Goal: Task Accomplishment & Management: Use online tool/utility

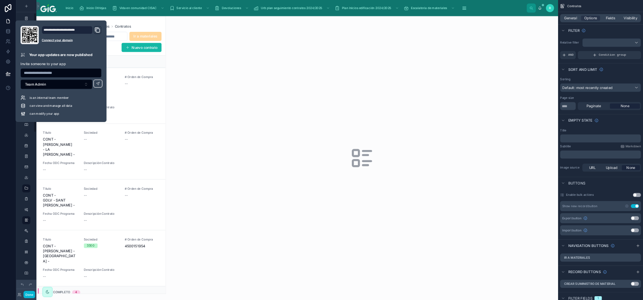
scroll to position [31, 0]
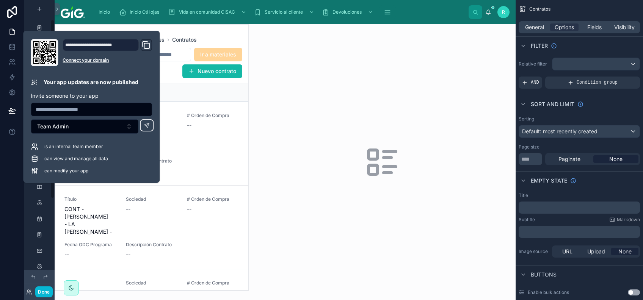
drag, startPoint x: 922, startPoint y: 0, endPoint x: 179, endPoint y: 58, distance: 744.5
click at [298, 99] on div at bounding box center [382, 162] width 267 height 276
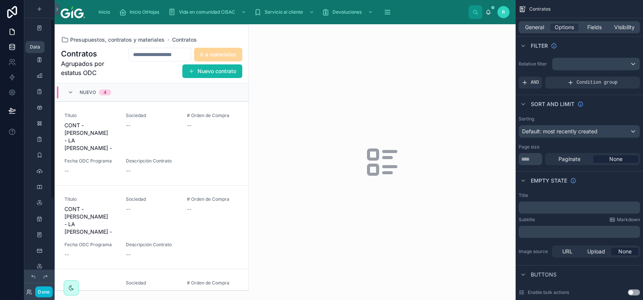
click at [15, 52] on link at bounding box center [12, 46] width 24 height 15
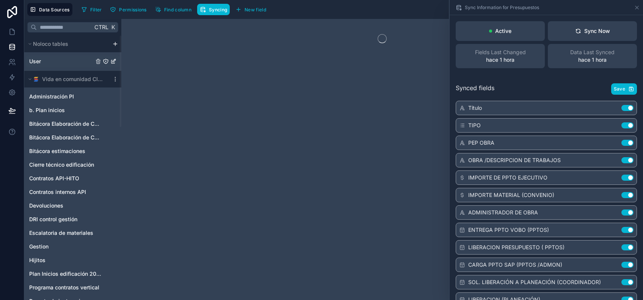
click at [44, 59] on link "User" at bounding box center [61, 62] width 64 height 8
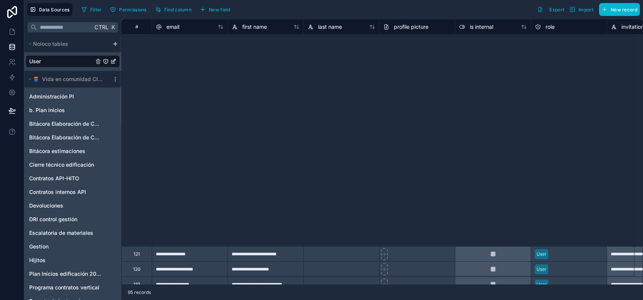
scroll to position [303, 0]
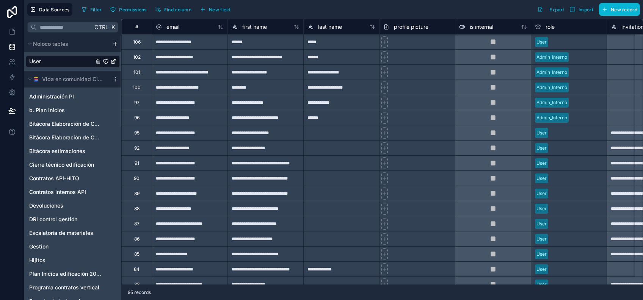
type input "**********"
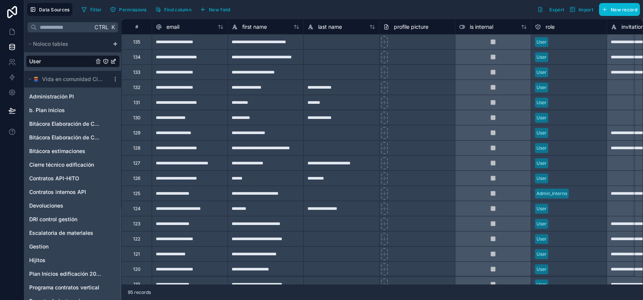
scroll to position [501, 0]
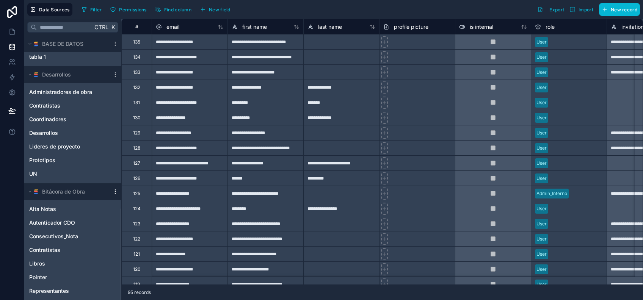
click at [114, 192] on icon at bounding box center [115, 192] width 6 height 6
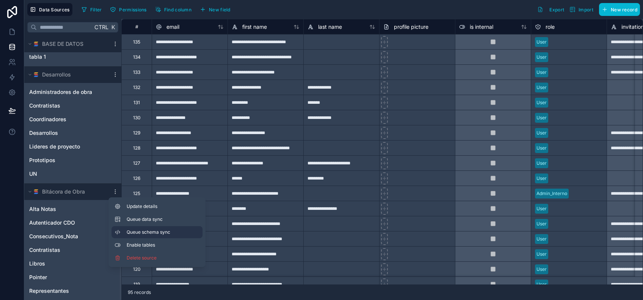
click at [144, 229] on span "Queue schema sync" at bounding box center [154, 232] width 55 height 6
click at [146, 220] on span "Queue data sync" at bounding box center [154, 220] width 55 height 6
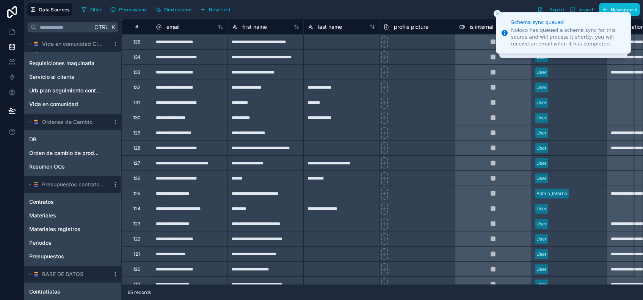
scroll to position [248, 0]
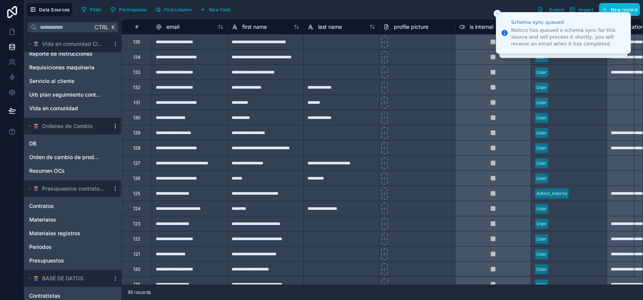
click at [115, 127] on icon at bounding box center [115, 126] width 6 height 6
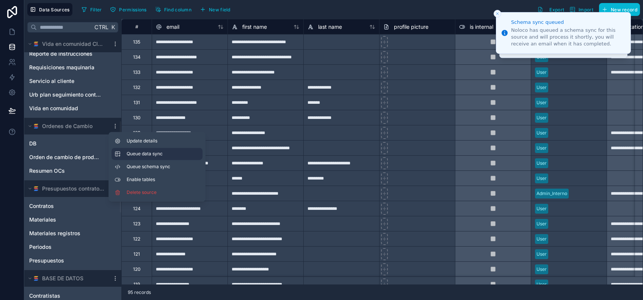
click at [129, 154] on span "Queue data sync" at bounding box center [154, 154] width 55 height 6
click at [124, 166] on div "Queue schema sync" at bounding box center [148, 167] width 67 height 6
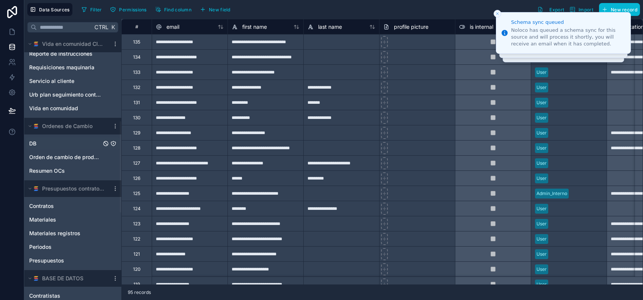
click at [68, 146] on link "DB" at bounding box center [65, 144] width 72 height 8
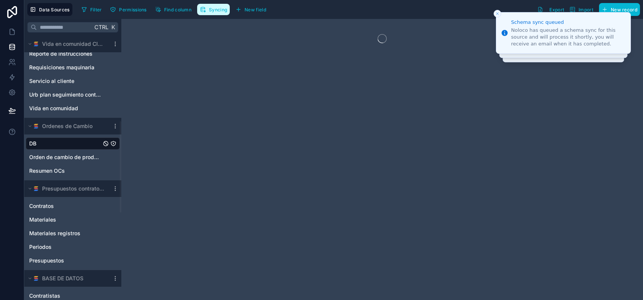
click at [220, 7] on span "Syncing" at bounding box center [218, 10] width 18 height 6
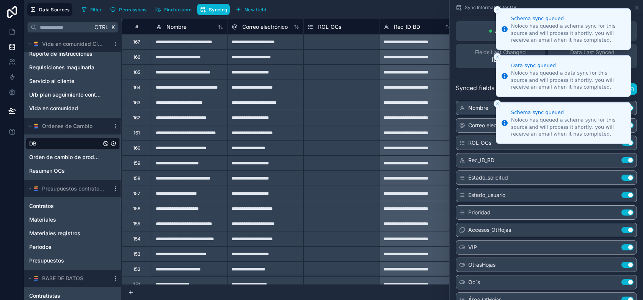
click at [498, 9] on line "Close toast" at bounding box center [498, 10] width 2 height 2
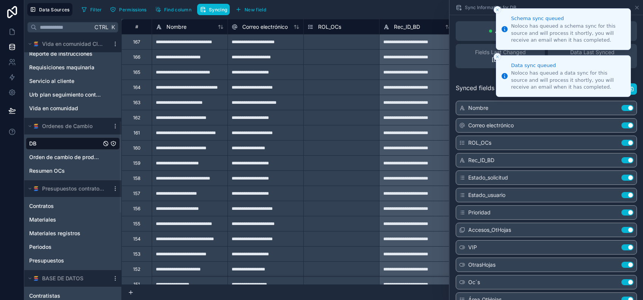
click at [498, 9] on line "Close toast" at bounding box center [498, 10] width 2 height 2
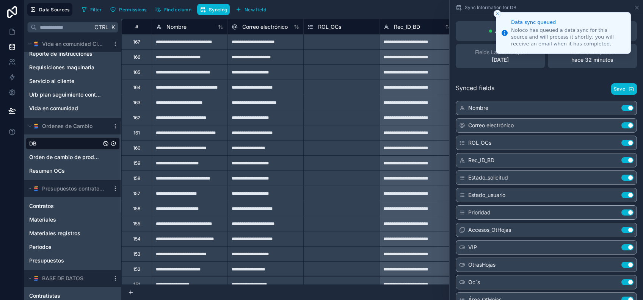
click at [498, 12] on li "Data sync queued Noloco has queued a data sync for this source and will process…" at bounding box center [563, 33] width 135 height 42
click at [498, 11] on icon "Close toast" at bounding box center [497, 13] width 5 height 5
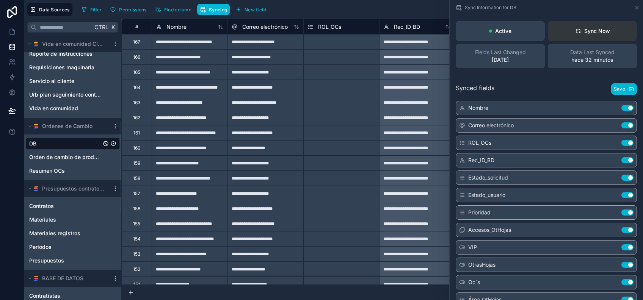
click at [593, 31] on div "Sync Now" at bounding box center [592, 31] width 35 height 8
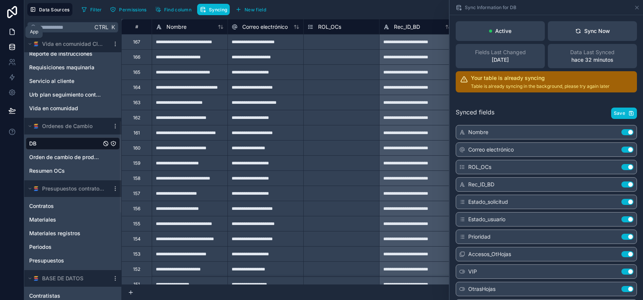
click at [16, 31] on link at bounding box center [12, 31] width 24 height 15
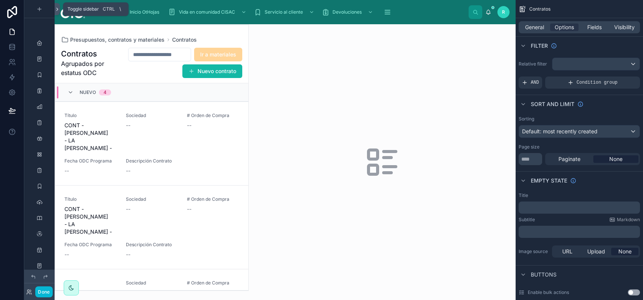
click at [59, 12] on button at bounding box center [57, 9] width 5 height 12
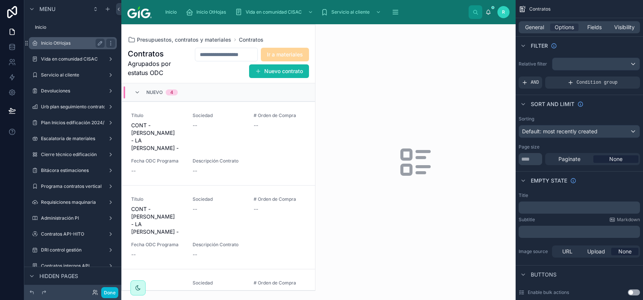
click at [61, 39] on div "Inicio OtHojas" at bounding box center [73, 43] width 64 height 9
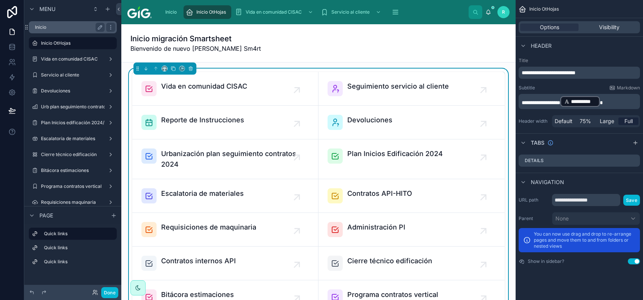
click at [61, 27] on label "Inicio" at bounding box center [68, 27] width 67 height 6
click at [110, 28] on icon "scrollable content" at bounding box center [111, 27] width 6 height 6
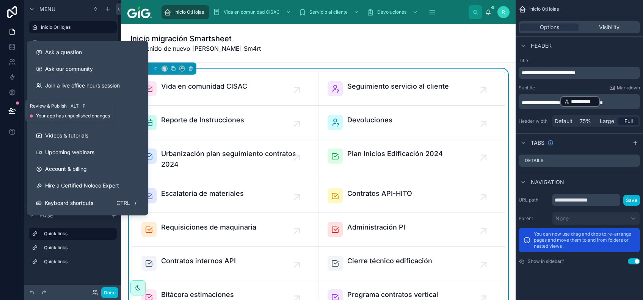
click at [15, 112] on icon at bounding box center [12, 111] width 8 height 8
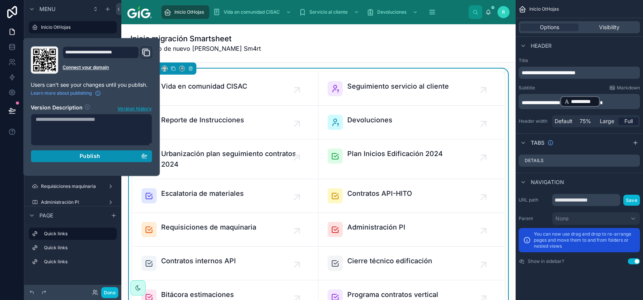
click at [107, 159] on div "Publish" at bounding box center [92, 156] width 112 height 7
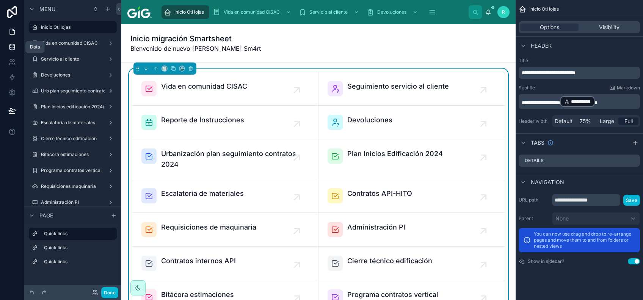
click at [8, 46] on icon at bounding box center [12, 47] width 8 height 8
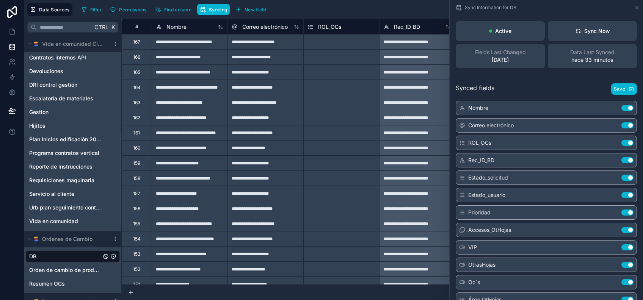
scroll to position [303, 0]
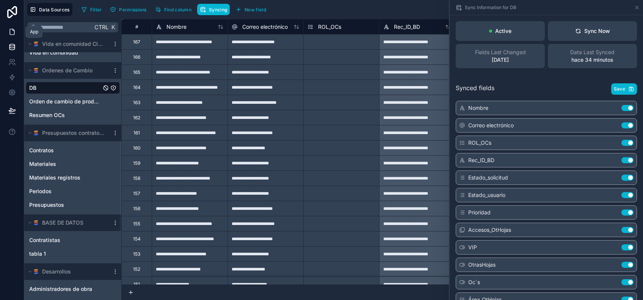
click at [12, 34] on icon at bounding box center [12, 32] width 8 height 8
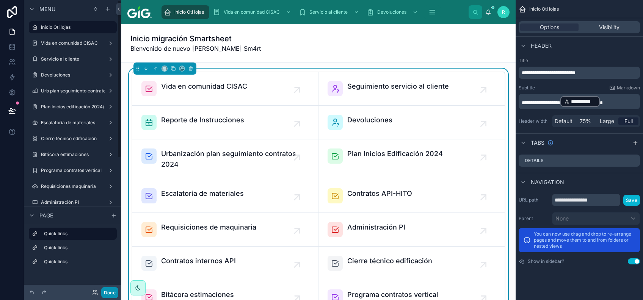
click at [109, 290] on button "Done" at bounding box center [109, 293] width 17 height 11
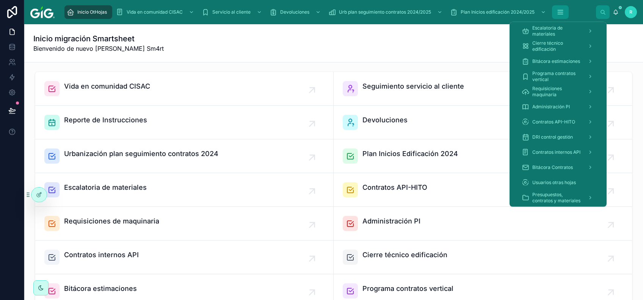
click at [564, 9] on icon "scrollable content" at bounding box center [561, 12] width 8 height 8
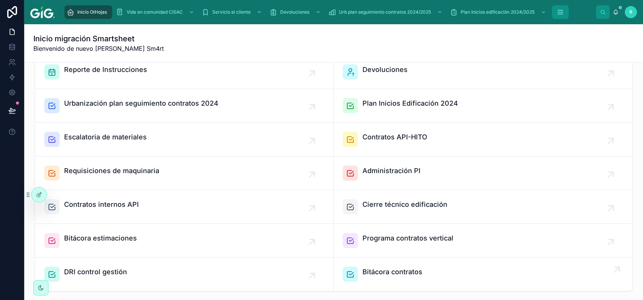
scroll to position [152, 0]
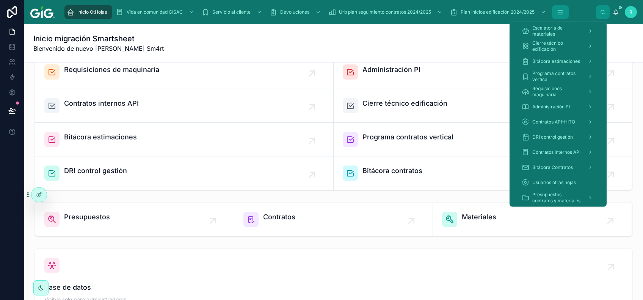
click at [561, 16] on button "scrollable content" at bounding box center [560, 12] width 17 height 14
click at [555, 194] on span "Presupuestos, contratos y materiales" at bounding box center [557, 198] width 49 height 12
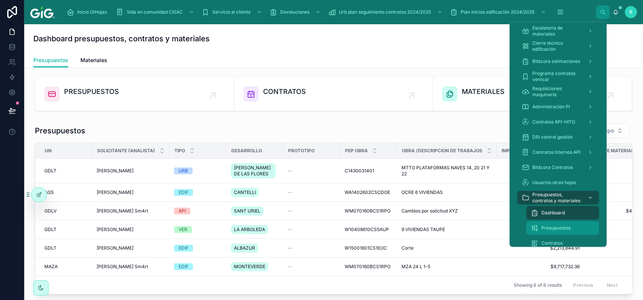
click at [555, 228] on span "Presupuestos" at bounding box center [556, 228] width 29 height 6
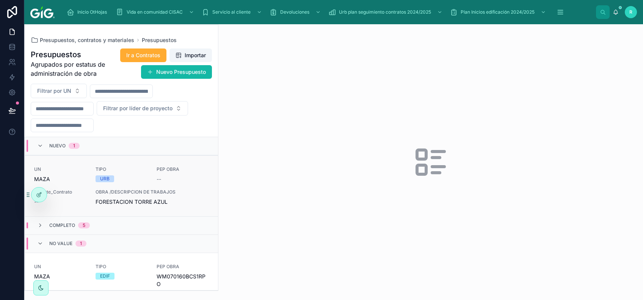
click at [134, 174] on div "TIPO URB" at bounding box center [122, 175] width 52 height 16
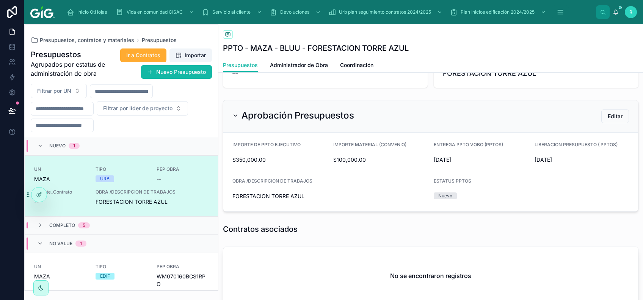
scroll to position [83, 0]
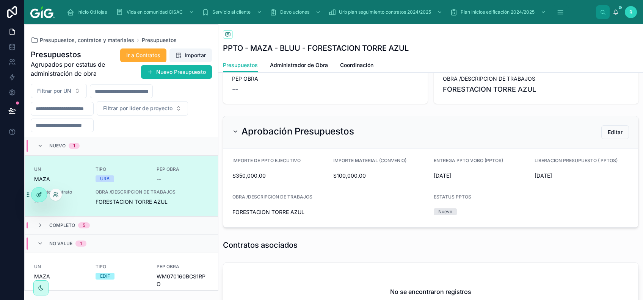
click at [36, 197] on icon at bounding box center [39, 195] width 6 height 6
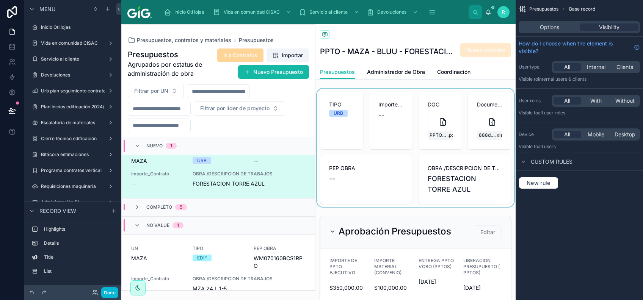
scroll to position [50, 0]
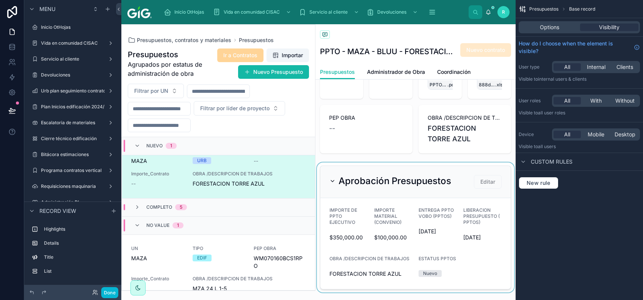
click at [431, 178] on div at bounding box center [416, 228] width 200 height 130
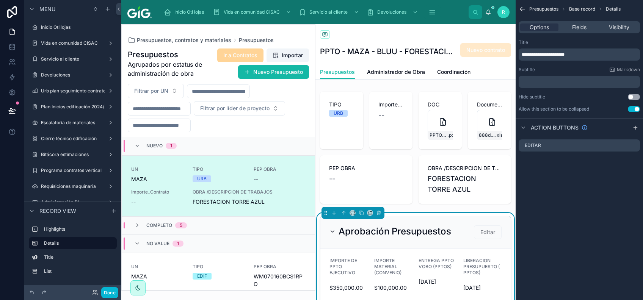
scroll to position [18, 0]
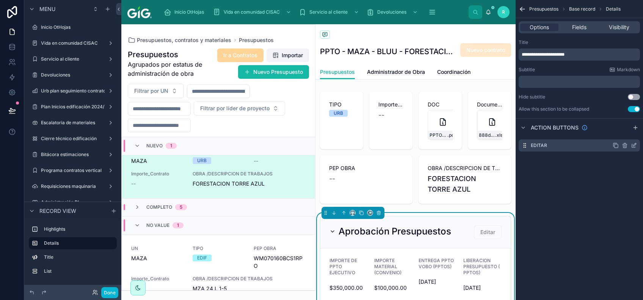
click at [635, 145] on icon "scrollable content" at bounding box center [634, 146] width 6 height 6
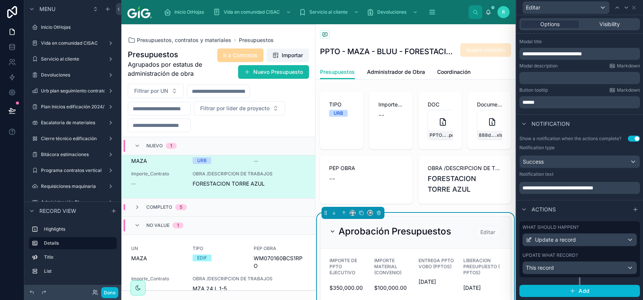
scroll to position [123, 0]
click at [564, 253] on label "Update what record?" at bounding box center [550, 256] width 55 height 6
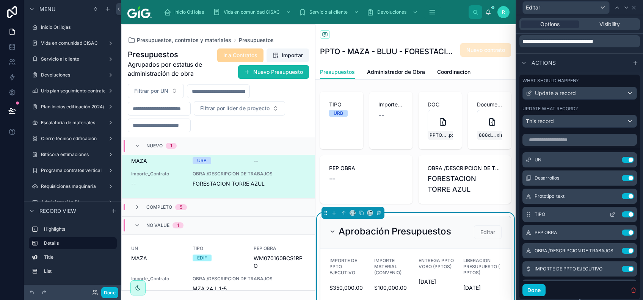
scroll to position [274, 0]
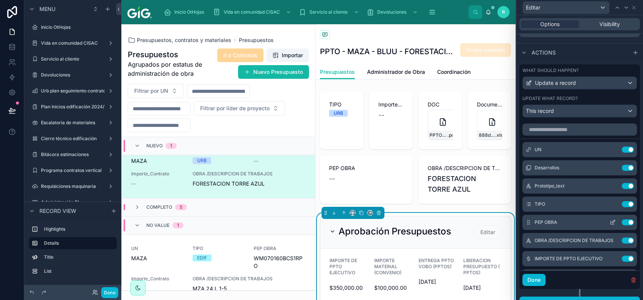
click at [610, 226] on icon at bounding box center [613, 223] width 6 height 6
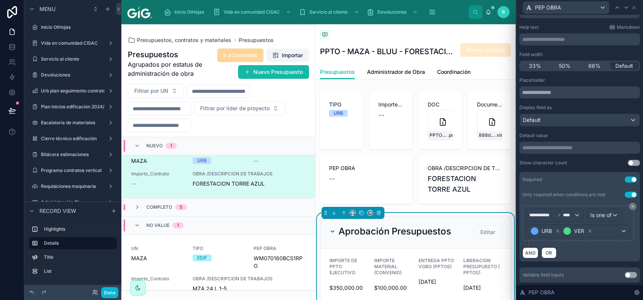
scroll to position [57, 0]
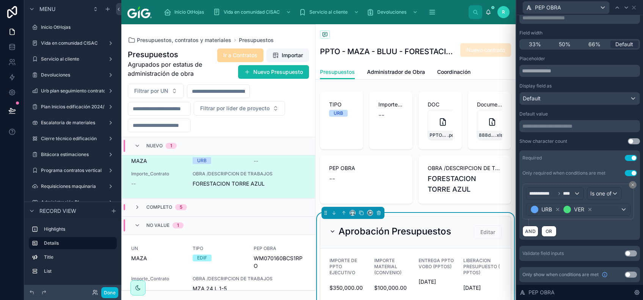
click at [625, 158] on button "Use setting" at bounding box center [631, 158] width 12 height 6
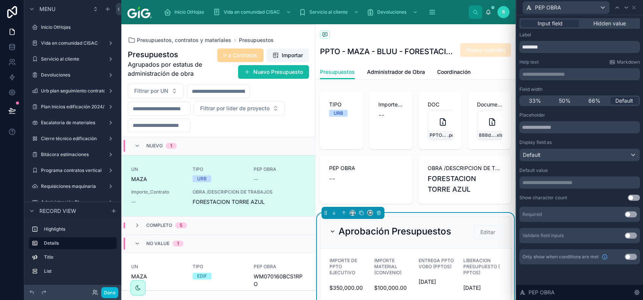
scroll to position [18, 0]
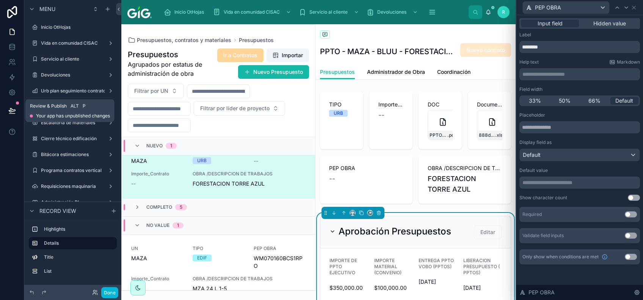
click at [16, 105] on button at bounding box center [12, 110] width 17 height 21
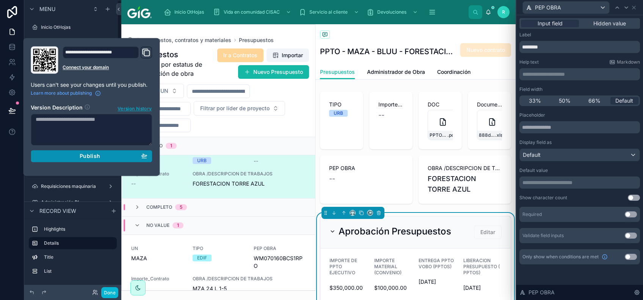
click at [86, 159] on span "Publish" at bounding box center [90, 156] width 20 height 7
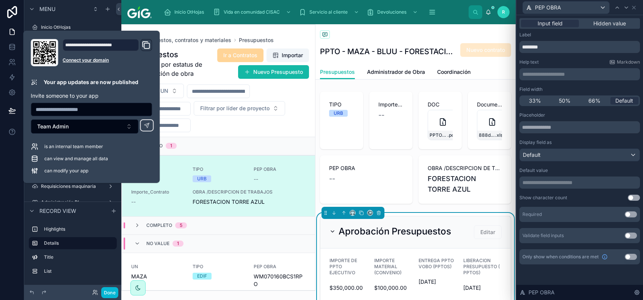
scroll to position [18, 0]
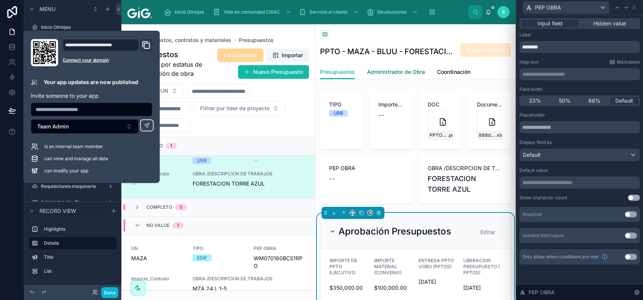
click at [407, 72] on span "Administrador de Obra" at bounding box center [396, 72] width 58 height 8
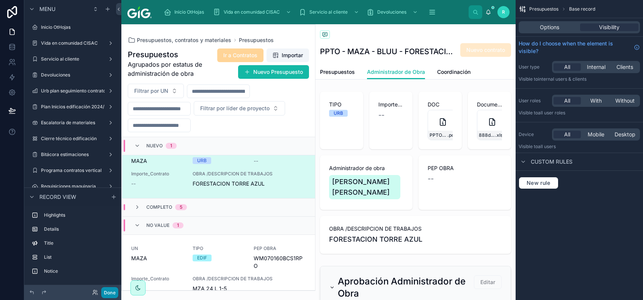
click at [112, 291] on button "Done" at bounding box center [109, 293] width 17 height 11
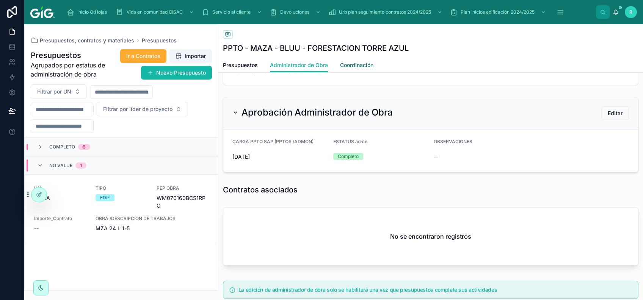
click at [355, 66] on span "Coordinación" at bounding box center [356, 65] width 33 height 8
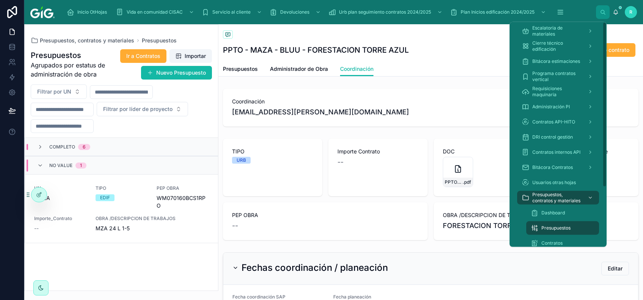
scroll to position [81, 0]
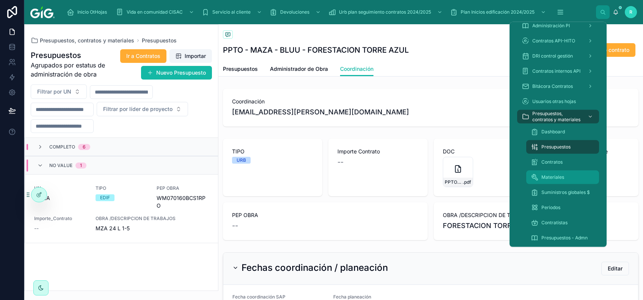
click at [566, 174] on div "Materiales" at bounding box center [563, 177] width 64 height 12
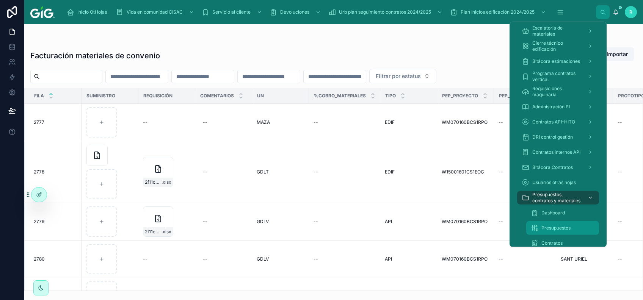
click at [559, 228] on span "Presupuestos" at bounding box center [556, 228] width 29 height 6
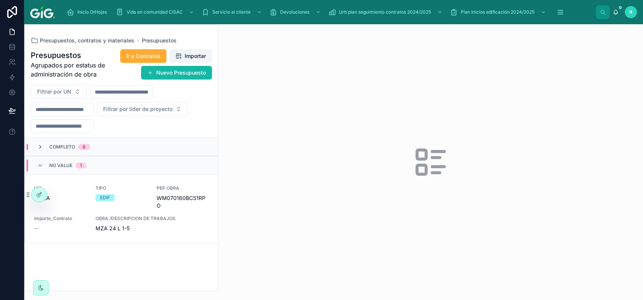
click at [40, 144] on icon at bounding box center [40, 147] width 6 height 6
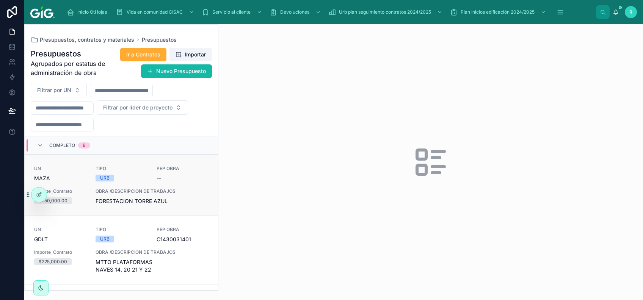
click at [140, 168] on span "TIPO" at bounding box center [122, 169] width 52 height 6
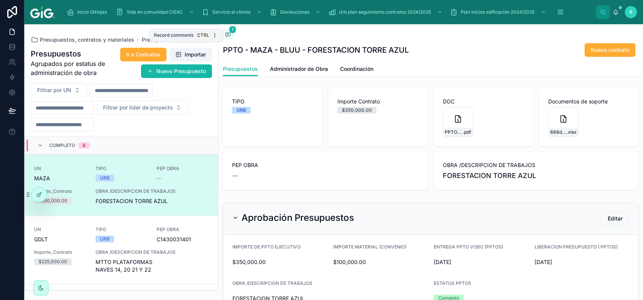
click at [225, 36] on icon at bounding box center [228, 34] width 6 height 6
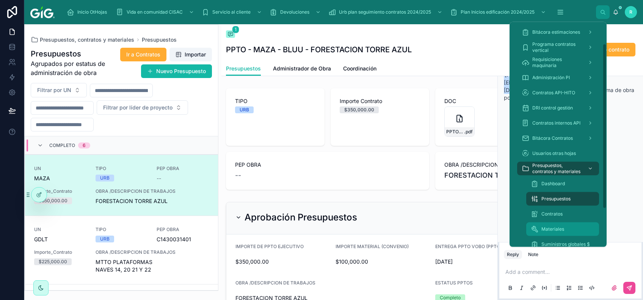
scroll to position [50, 0]
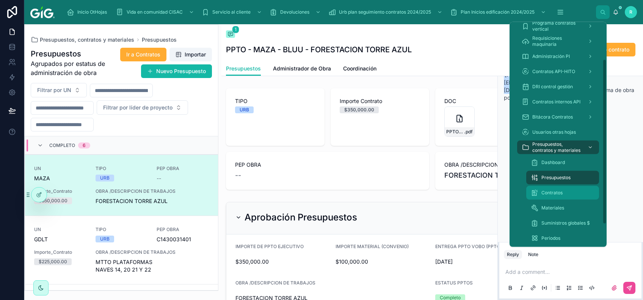
click at [559, 196] on div "Contratos" at bounding box center [563, 193] width 64 height 12
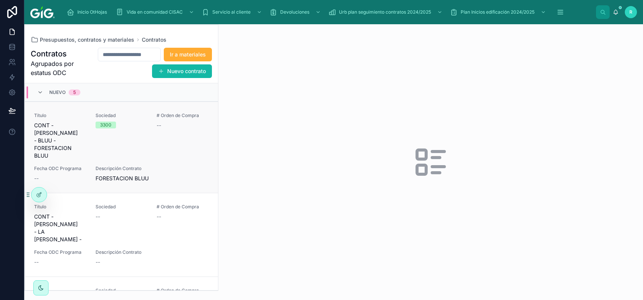
click at [157, 138] on div "# Orden de Compra --" at bounding box center [183, 136] width 52 height 47
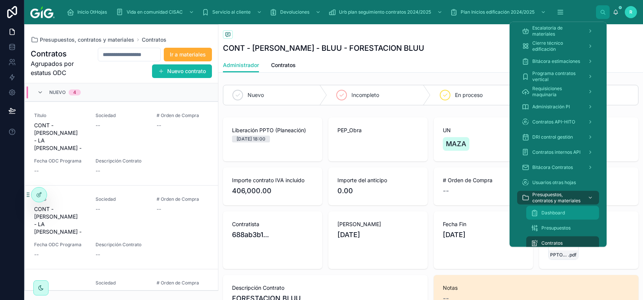
click at [559, 216] on div "Dashboard" at bounding box center [563, 213] width 64 height 12
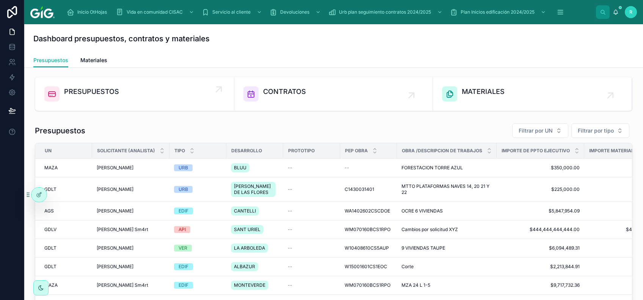
click at [104, 96] on span "PRESUPUESTOS" at bounding box center [91, 91] width 55 height 11
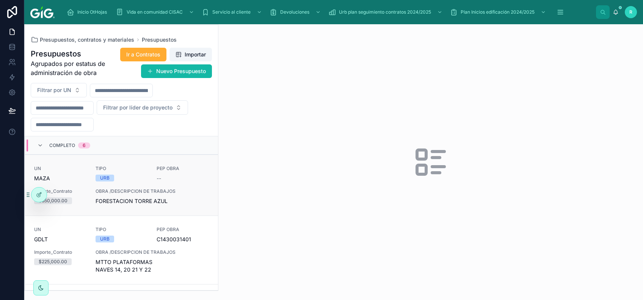
click at [140, 164] on link "UN [PERSON_NAME] TIPO URB PEP OBRA -- Importe_Contrato $350,000.00 OBRA /DESCRI…" at bounding box center [121, 185] width 193 height 61
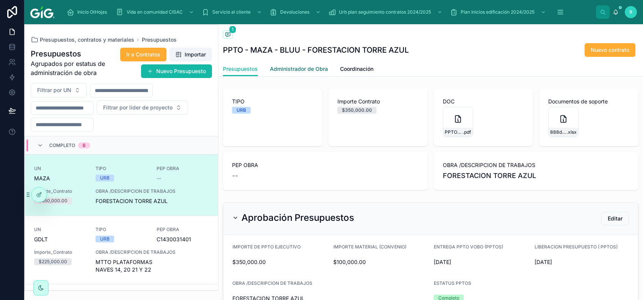
click at [310, 66] on span "Administrador de Obra" at bounding box center [299, 69] width 58 height 8
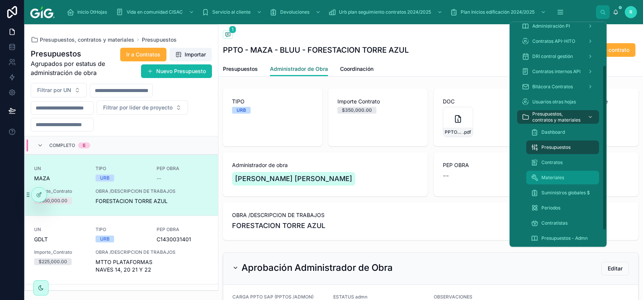
scroll to position [81, 0]
click at [573, 162] on div "Contratos" at bounding box center [563, 162] width 64 height 12
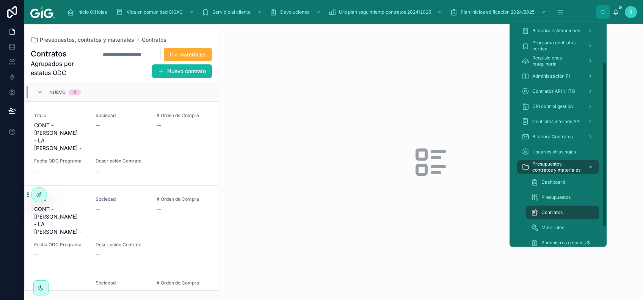
scroll to position [81, 0]
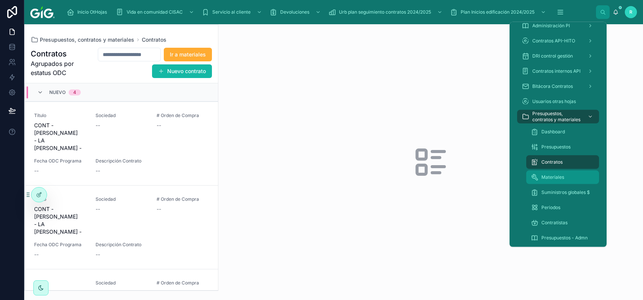
drag, startPoint x: 575, startPoint y: 179, endPoint x: 560, endPoint y: 179, distance: 15.2
click at [574, 179] on div "Materiales" at bounding box center [563, 177] width 64 height 12
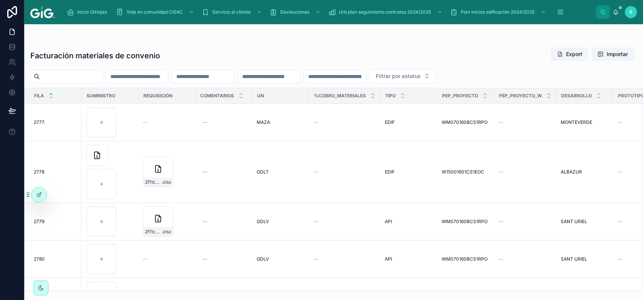
scroll to position [310, 0]
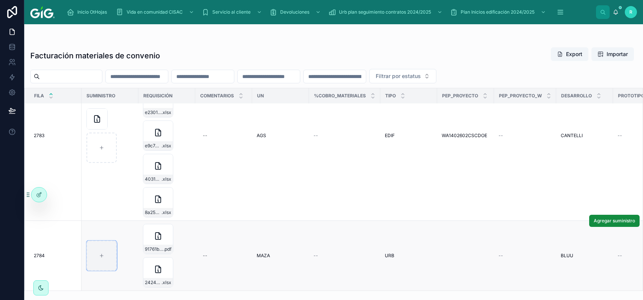
click at [104, 251] on div at bounding box center [101, 256] width 30 height 30
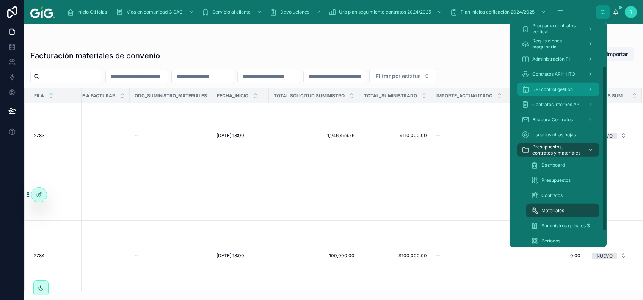
scroll to position [81, 0]
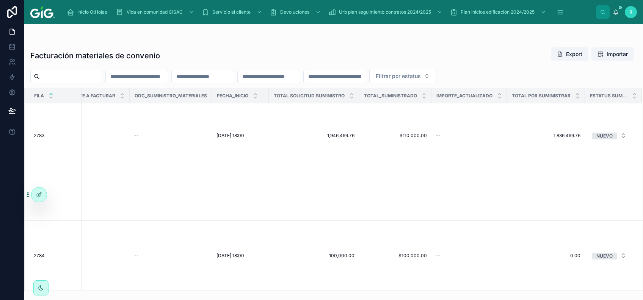
click at [453, 41] on div at bounding box center [333, 39] width 607 height 6
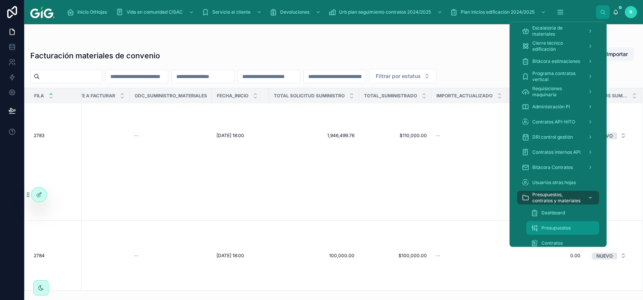
click at [561, 231] on span "Presupuestos" at bounding box center [556, 228] width 29 height 6
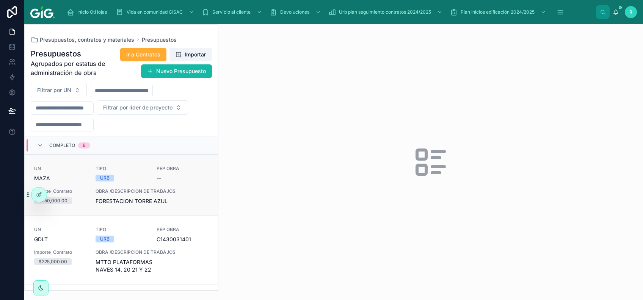
click at [159, 204] on span "FORESTACION TORRE AZUL" at bounding box center [152, 202] width 113 height 8
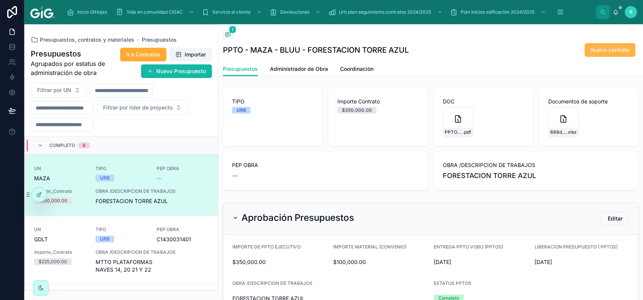
click at [604, 50] on span "Nuevo contrato" at bounding box center [610, 50] width 39 height 8
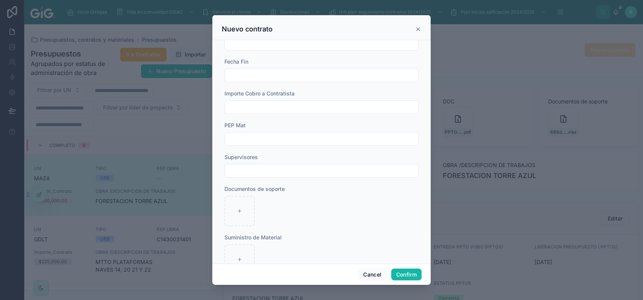
scroll to position [422, 0]
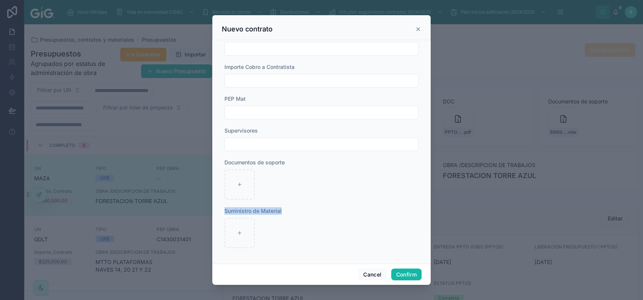
drag, startPoint x: 221, startPoint y: 209, endPoint x: 295, endPoint y: 210, distance: 74.7
click at [295, 210] on div "Se creará un nuevo contrato enlazado al presupuesto seleccionado: PPTO - [PERSO…" at bounding box center [321, 152] width 218 height 224
drag, startPoint x: 295, startPoint y: 210, endPoint x: 273, endPoint y: 212, distance: 22.1
click at [273, 212] on span "Suministro de Material" at bounding box center [253, 211] width 57 height 6
click at [280, 211] on span "Suministro de Material" at bounding box center [253, 211] width 57 height 6
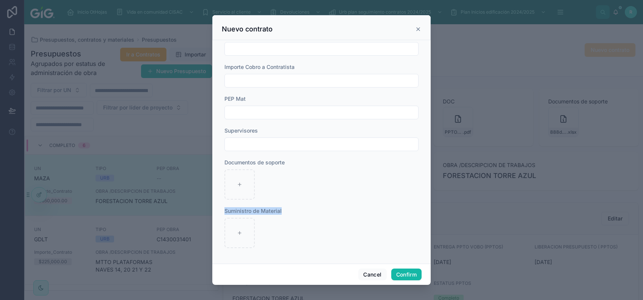
drag, startPoint x: 286, startPoint y: 212, endPoint x: 221, endPoint y: 209, distance: 64.6
click at [221, 209] on div "Se creará un nuevo contrato enlazado al presupuesto seleccionado: PPTO - [PERSO…" at bounding box center [321, 152] width 218 height 224
drag, startPoint x: 221, startPoint y: 209, endPoint x: 303, endPoint y: 197, distance: 83.1
click at [303, 197] on div at bounding box center [322, 185] width 194 height 30
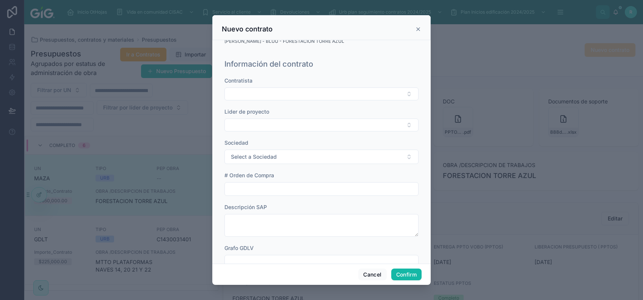
scroll to position [0, 0]
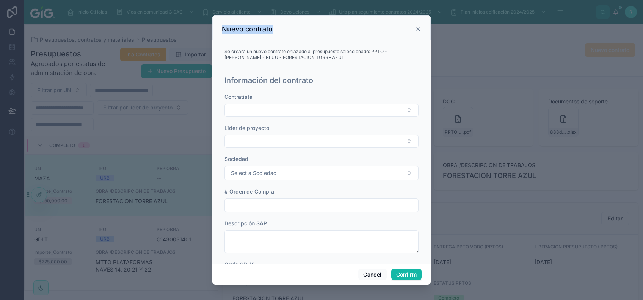
drag, startPoint x: 215, startPoint y: 30, endPoint x: 272, endPoint y: 24, distance: 57.2
click at [272, 24] on div "Nuevo contrato" at bounding box center [321, 27] width 218 height 25
drag, startPoint x: 272, startPoint y: 24, endPoint x: 290, endPoint y: 89, distance: 67.2
drag, startPoint x: 290, startPoint y: 89, endPoint x: 262, endPoint y: 113, distance: 36.3
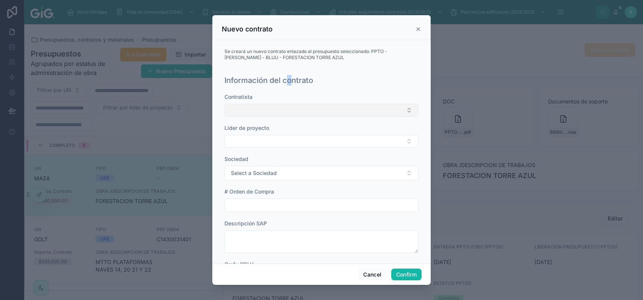
click at [262, 113] on button "Select Button" at bounding box center [322, 110] width 194 height 13
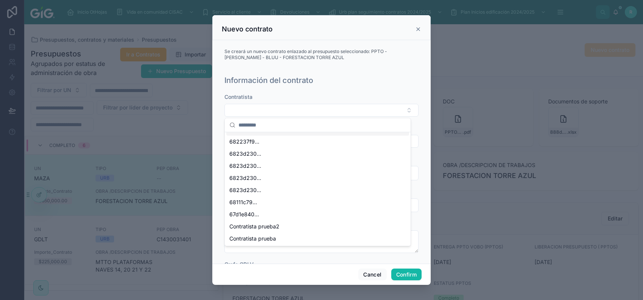
click at [349, 66] on div "Se creará un nuevo contrato enlazado al presupuesto seleccionado: PPTO - [PERSO…" at bounding box center [322, 57] width 200 height 29
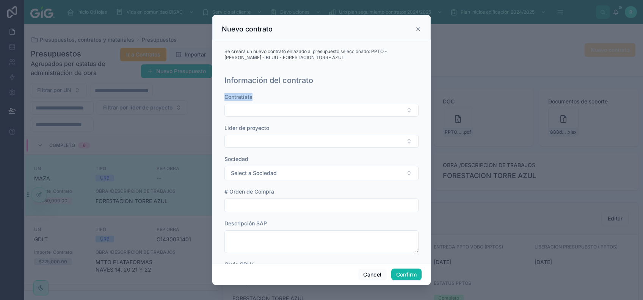
drag, startPoint x: 222, startPoint y: 97, endPoint x: 265, endPoint y: 102, distance: 43.6
click at [376, 76] on div "Información del contrato" at bounding box center [322, 80] width 194 height 11
drag, startPoint x: 225, startPoint y: 88, endPoint x: 238, endPoint y: 88, distance: 13.7
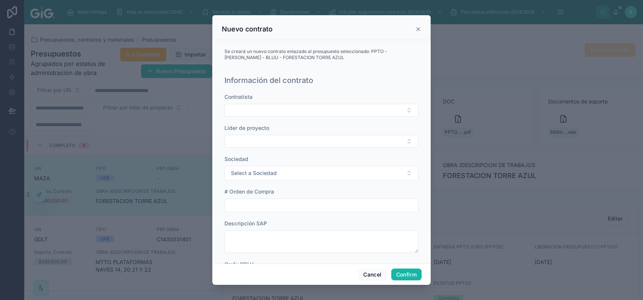
click at [243, 83] on h1 "Información del contrato" at bounding box center [269, 80] width 89 height 11
click at [420, 28] on icon at bounding box center [418, 29] width 6 height 6
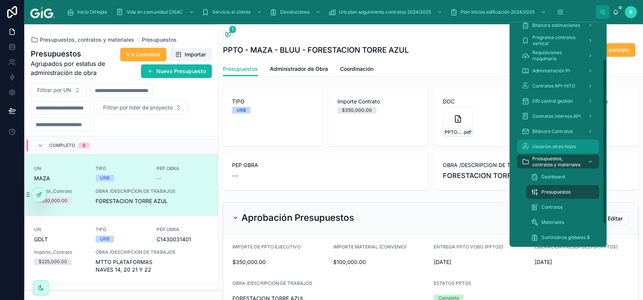
scroll to position [50, 0]
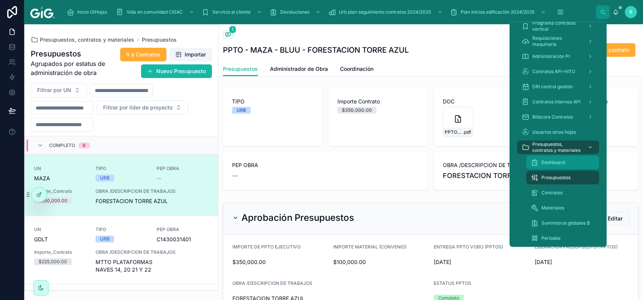
click at [560, 162] on span "Dashboard" at bounding box center [554, 163] width 24 height 6
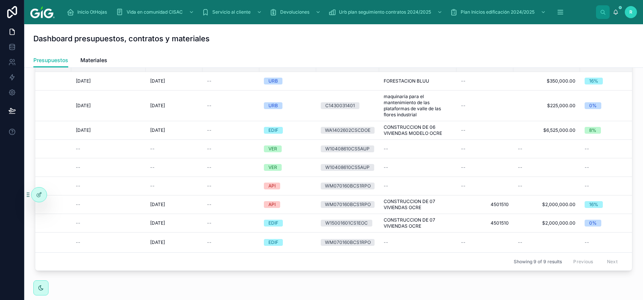
scroll to position [0, 530]
click at [99, 59] on span "Materiales" at bounding box center [93, 61] width 27 height 8
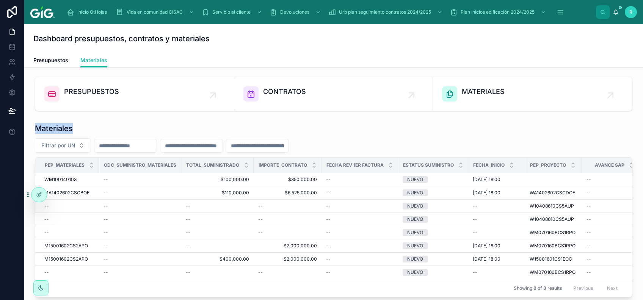
drag, startPoint x: 32, startPoint y: 128, endPoint x: 83, endPoint y: 128, distance: 50.8
click at [83, 128] on div "Materiales Filtrar por UN PEP_Materiales ODC_Suministro_Materiales Total_Sumini…" at bounding box center [333, 210] width 607 height 181
click at [55, 61] on span "Presupuestos" at bounding box center [50, 61] width 35 height 8
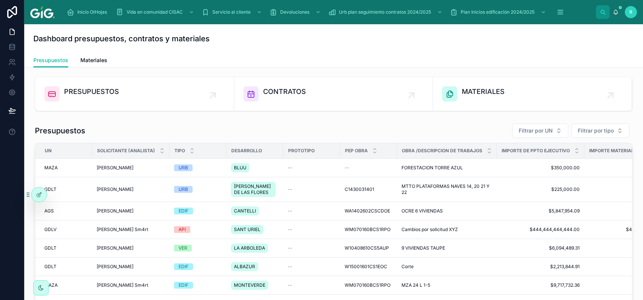
click at [241, 42] on div "Dashboard presupuestos, contratos y materiales" at bounding box center [333, 38] width 601 height 11
